Goal: Task Accomplishment & Management: Complete application form

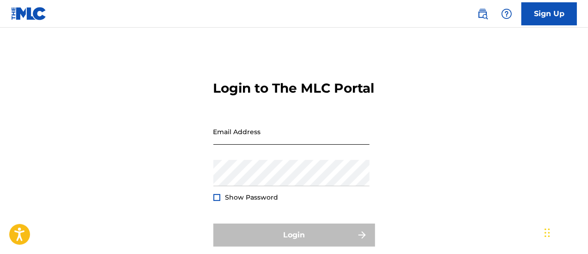
click at [345, 145] on input "Email Address" at bounding box center [291, 132] width 156 height 26
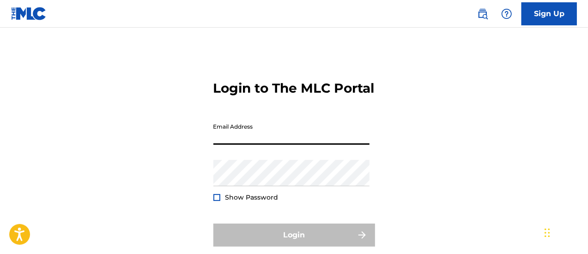
type input "[EMAIL_ADDRESS][DOMAIN_NAME]"
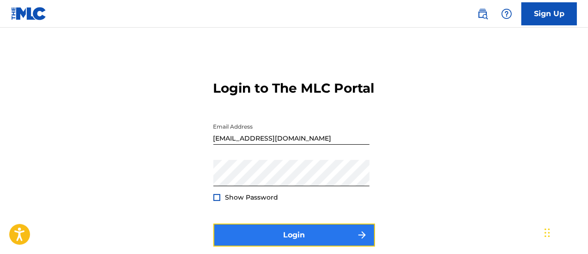
click at [278, 247] on button "Login" at bounding box center [294, 235] width 162 height 23
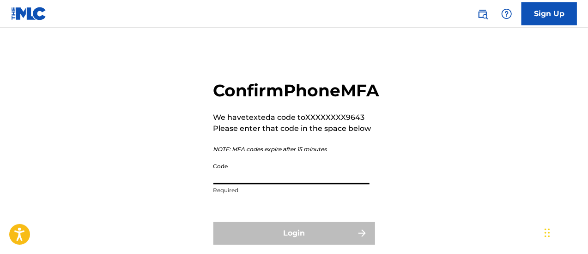
click at [290, 185] on input "Code" at bounding box center [291, 171] width 156 height 26
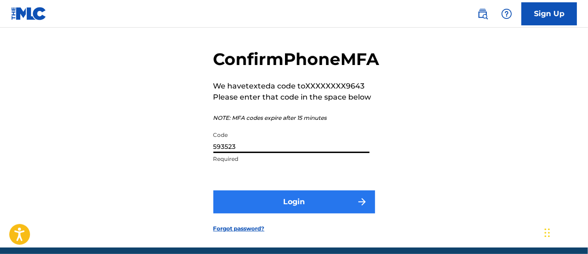
scroll to position [46, 0]
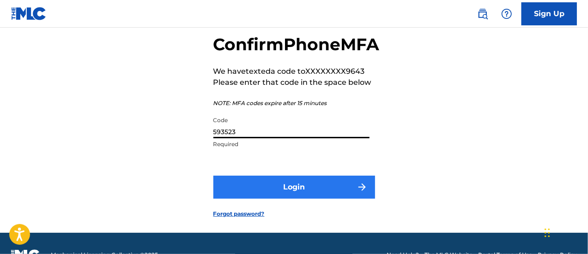
type input "593523"
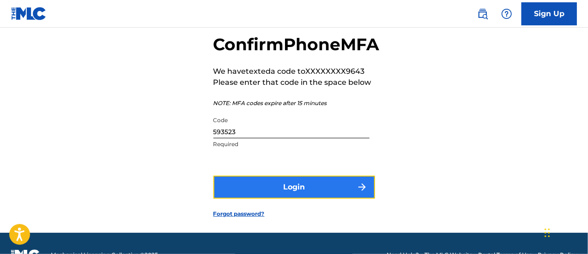
click at [296, 199] on button "Login" at bounding box center [294, 187] width 162 height 23
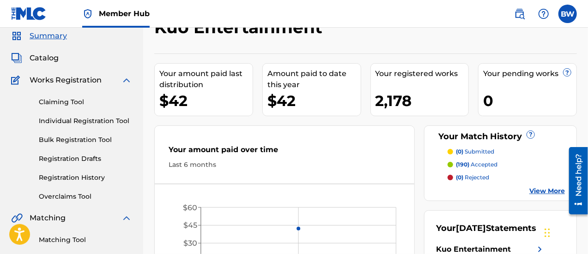
scroll to position [46, 0]
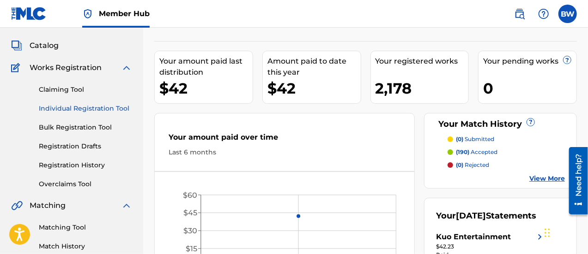
click at [125, 112] on link "Individual Registration Tool" at bounding box center [85, 109] width 93 height 10
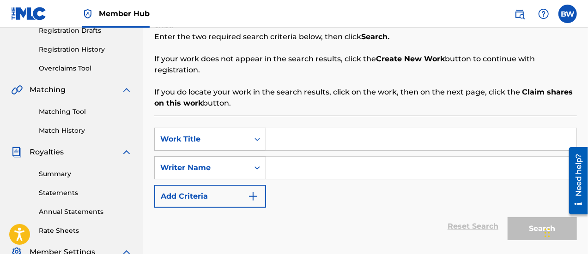
scroll to position [185, 0]
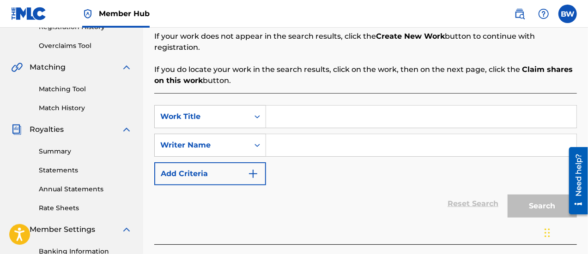
click at [293, 114] on input "Search Form" at bounding box center [421, 117] width 310 height 22
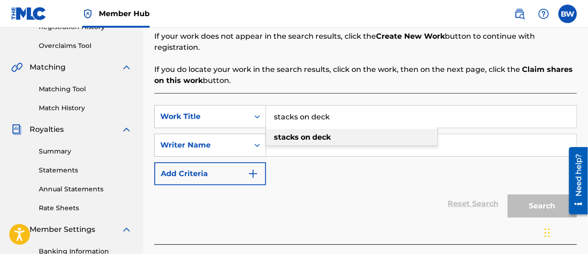
type input "stacks on deck"
click at [300, 133] on strong "on" at bounding box center [305, 137] width 10 height 9
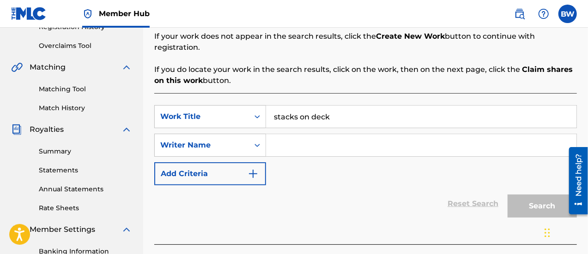
click at [300, 134] on input "Search Form" at bounding box center [421, 145] width 310 height 22
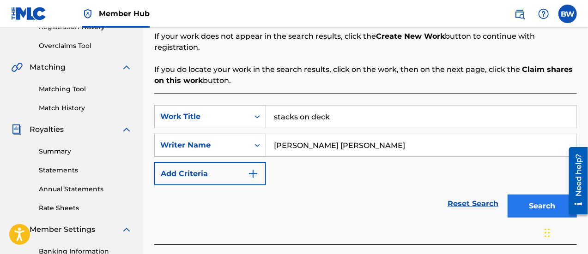
type input "[PERSON_NAME] [PERSON_NAME]"
click at [547, 195] on button "Search" at bounding box center [541, 206] width 69 height 23
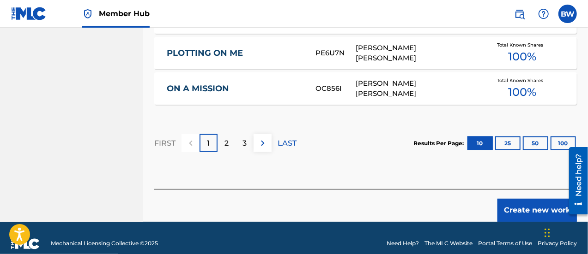
scroll to position [717, 0]
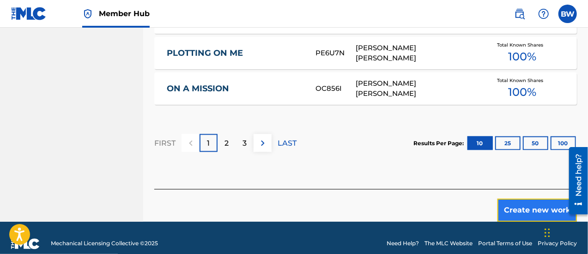
click at [522, 200] on button "Create new work" at bounding box center [536, 210] width 79 height 23
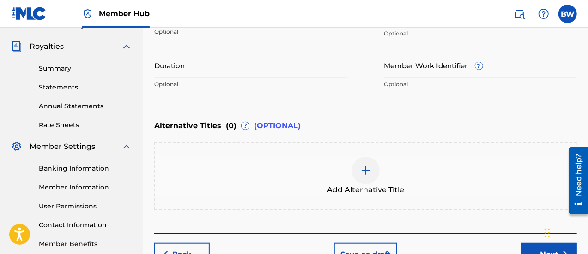
scroll to position [323, 0]
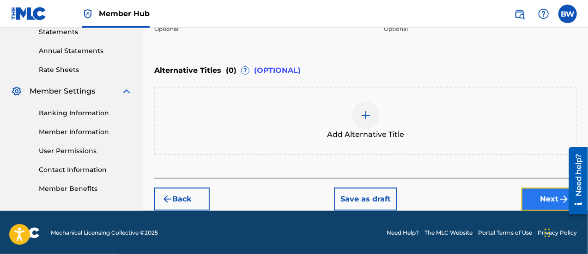
click at [546, 198] on button "Next" at bounding box center [548, 199] width 55 height 23
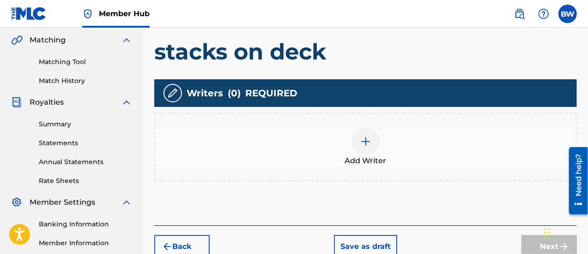
scroll to position [226, 0]
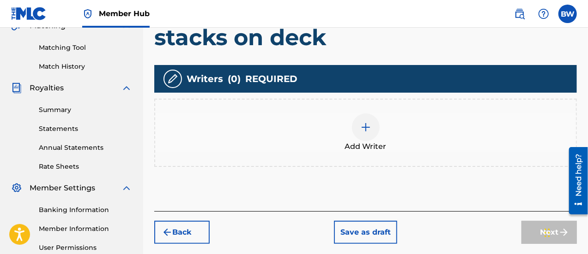
click at [366, 128] on img at bounding box center [365, 127] width 11 height 11
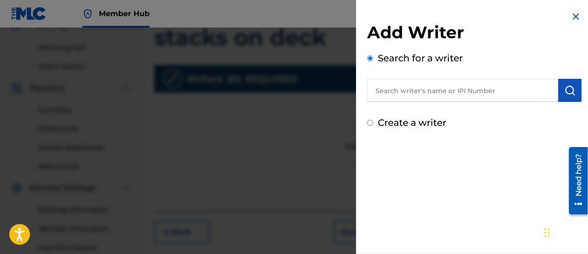
click at [413, 99] on input "text" at bounding box center [462, 90] width 191 height 23
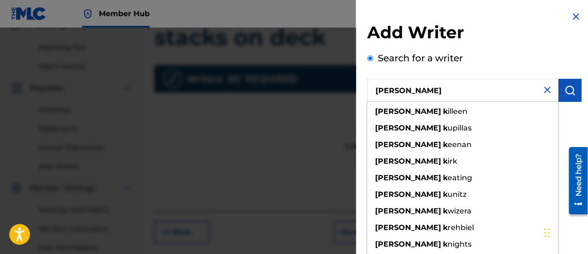
click at [413, 99] on input "[PERSON_NAME]" at bounding box center [462, 90] width 191 height 23
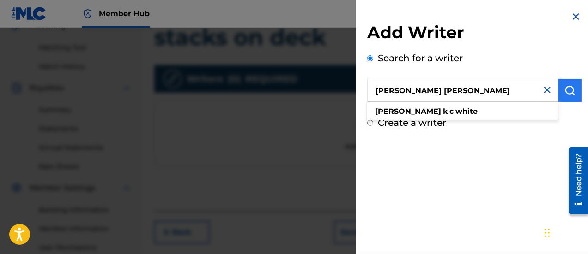
type input "[PERSON_NAME] [PERSON_NAME]"
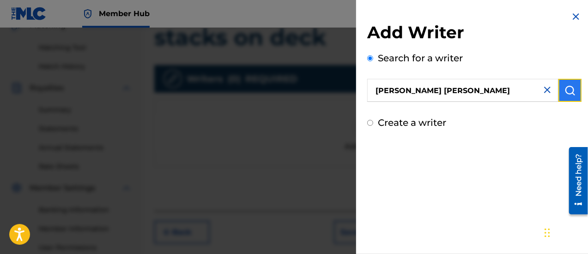
click at [564, 92] on img "submit" at bounding box center [569, 90] width 11 height 11
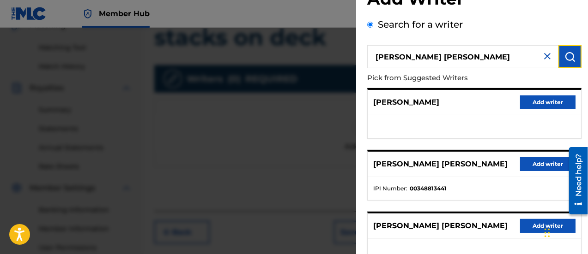
scroll to position [46, 0]
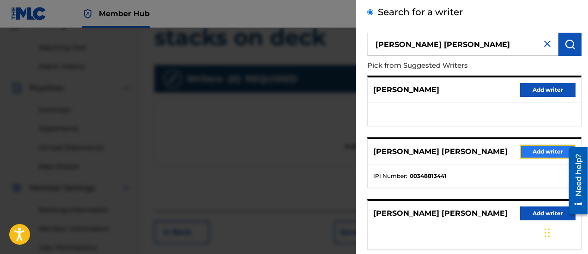
click at [546, 149] on button "Add writer" at bounding box center [547, 152] width 55 height 14
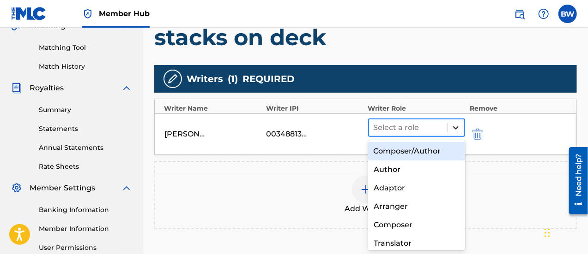
click at [454, 127] on icon at bounding box center [456, 127] width 6 height 3
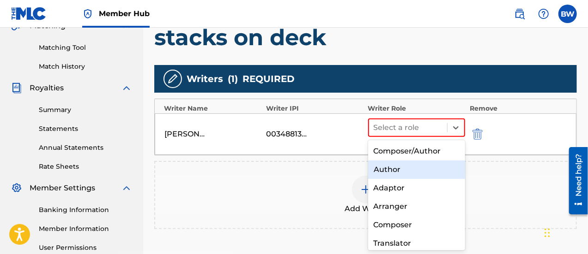
click at [424, 170] on div "Author" at bounding box center [416, 170] width 97 height 18
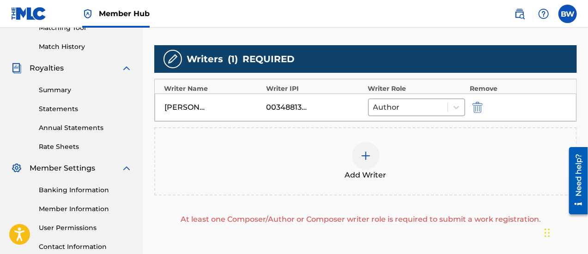
scroll to position [245, 0]
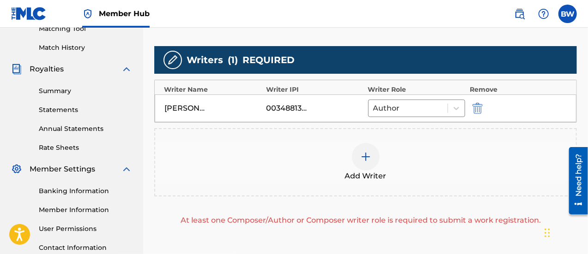
click at [368, 153] on img at bounding box center [365, 156] width 11 height 11
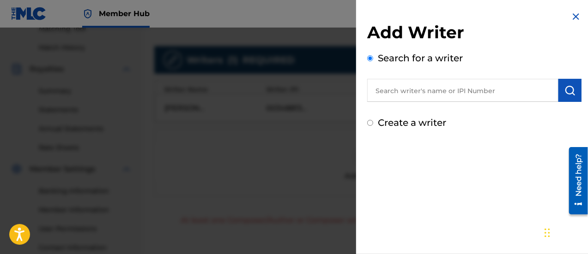
click at [414, 89] on input "text" at bounding box center [462, 90] width 191 height 23
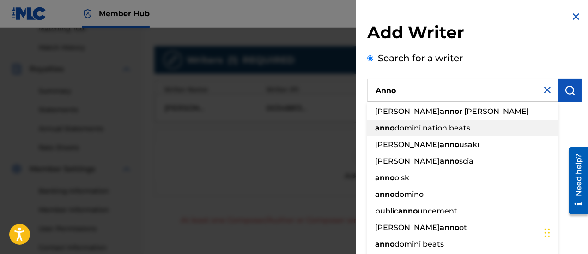
click at [424, 133] on div "anno domini nation beats" at bounding box center [462, 128] width 191 height 17
type input "annodomini nation beats"
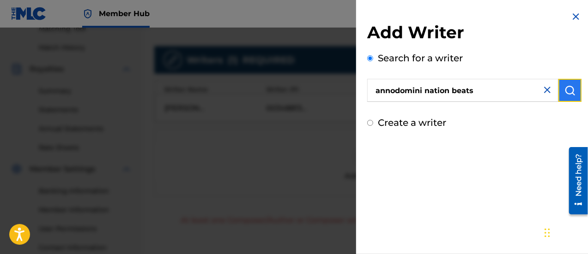
click at [560, 90] on button "submit" at bounding box center [569, 90] width 23 height 23
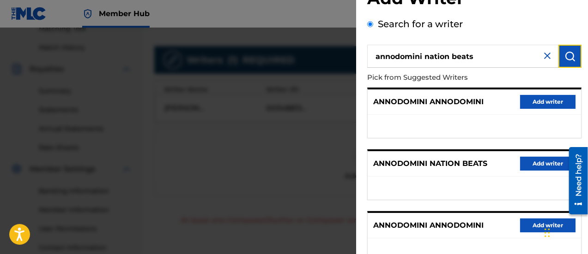
scroll to position [46, 0]
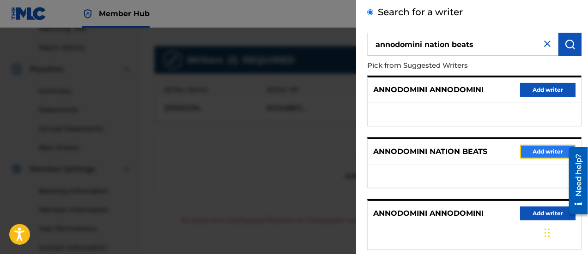
click at [534, 151] on button "Add writer" at bounding box center [547, 152] width 55 height 14
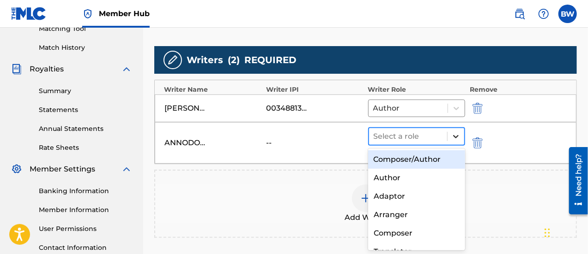
click at [455, 133] on icon at bounding box center [455, 136] width 9 height 9
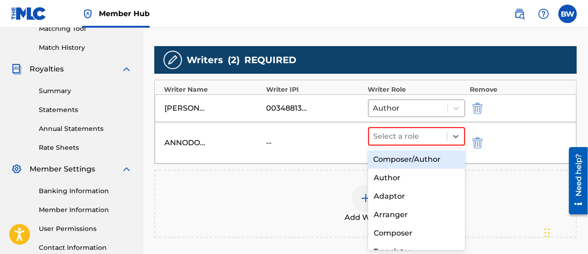
click at [424, 162] on div "Composer/Author" at bounding box center [416, 159] width 97 height 18
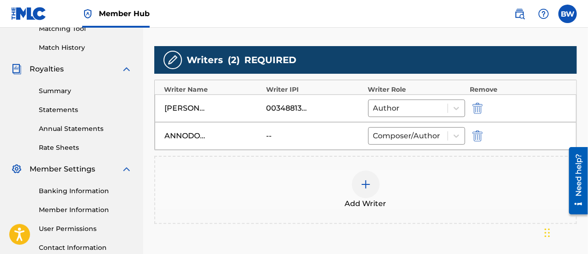
scroll to position [291, 0]
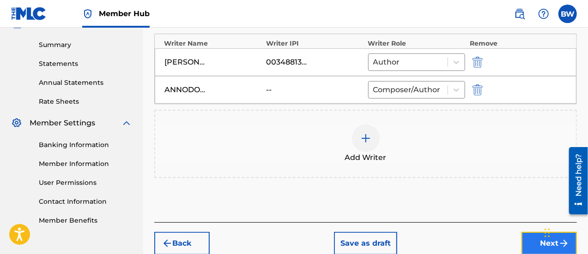
click at [538, 249] on button "Next" at bounding box center [548, 243] width 55 height 23
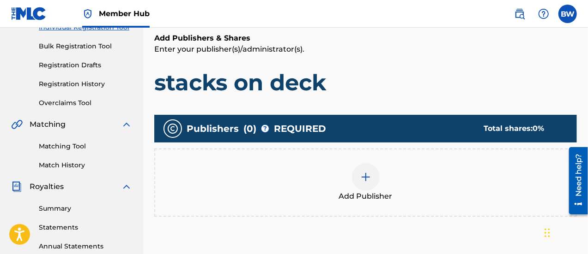
scroll to position [134, 0]
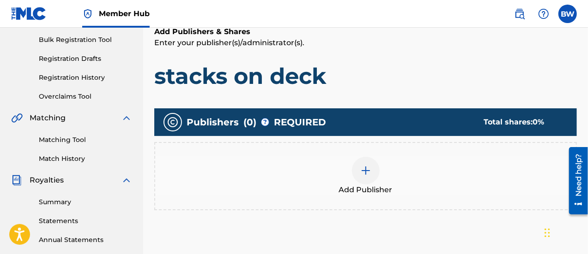
click at [368, 169] on img at bounding box center [365, 170] width 11 height 11
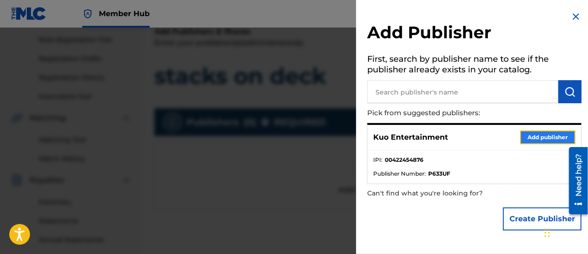
click at [536, 140] on button "Add publisher" at bounding box center [547, 138] width 55 height 14
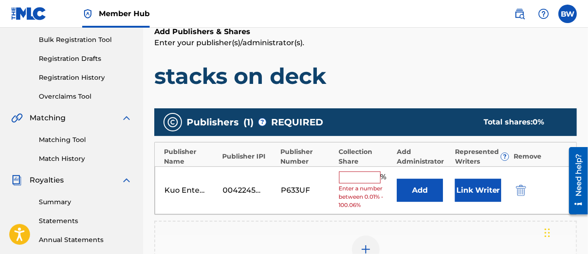
click at [365, 176] on input "text" at bounding box center [360, 178] width 42 height 12
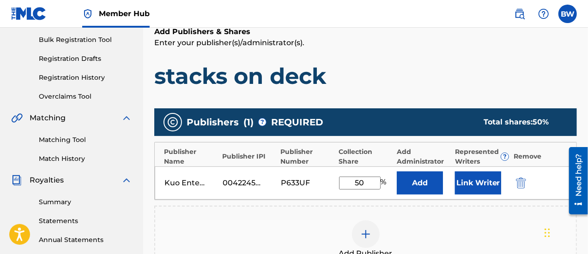
type input "50"
click at [453, 221] on div "Add Publisher" at bounding box center [365, 240] width 420 height 39
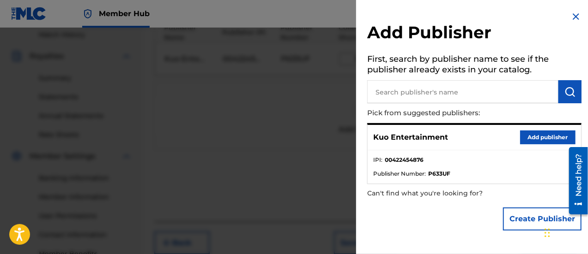
scroll to position [318, 0]
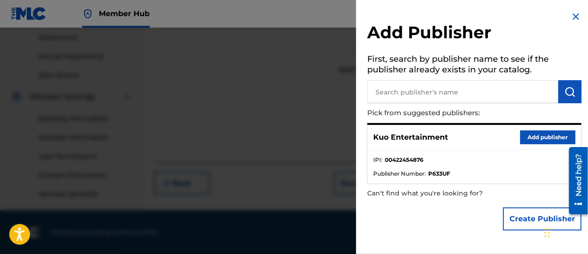
click at [279, 167] on div at bounding box center [294, 155] width 588 height 254
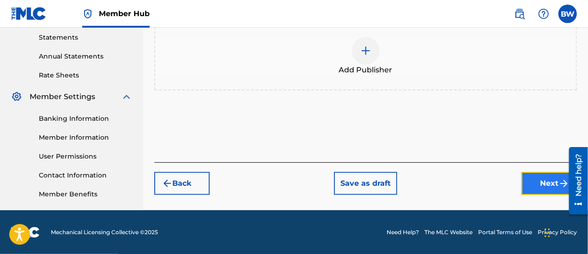
click at [536, 181] on button "Next" at bounding box center [548, 183] width 55 height 23
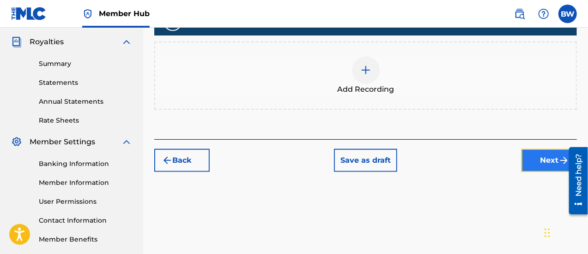
click at [545, 156] on button "Next" at bounding box center [548, 160] width 55 height 23
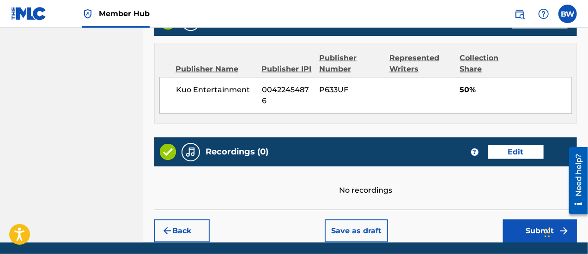
scroll to position [523, 0]
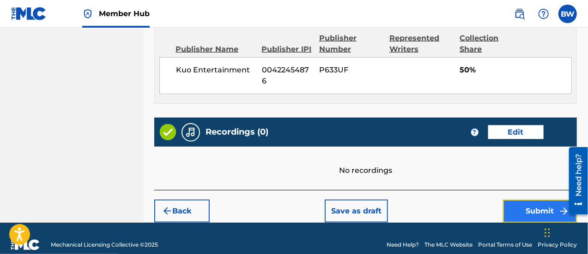
click at [524, 200] on button "Submit" at bounding box center [540, 211] width 74 height 23
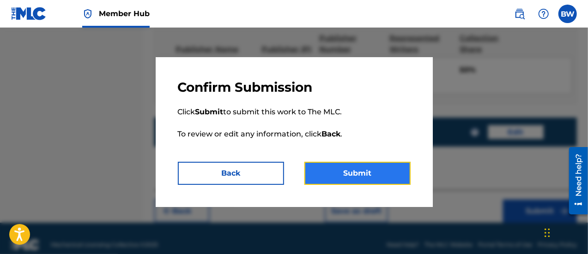
click at [368, 174] on button "Submit" at bounding box center [357, 173] width 106 height 23
